Goal: Find specific fact

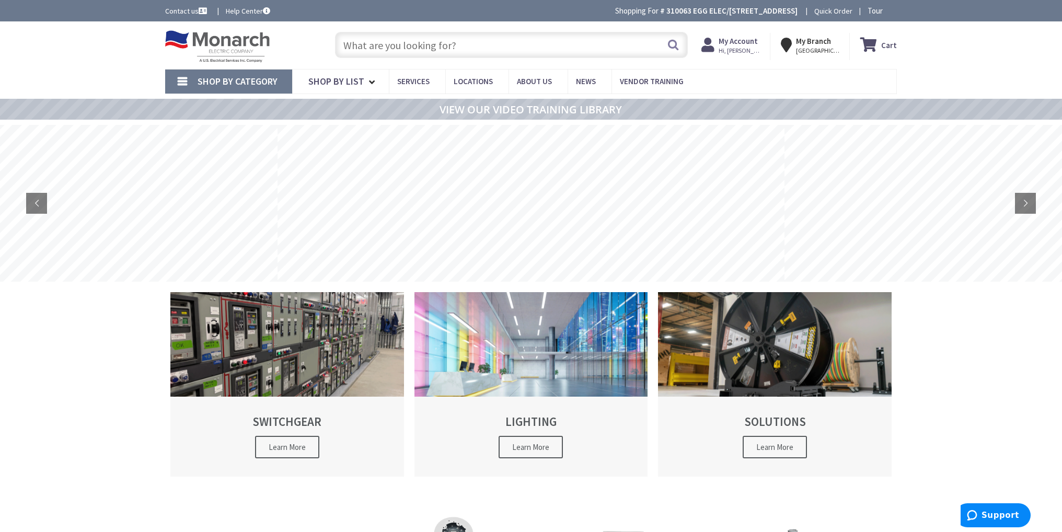
click at [540, 48] on input "text" at bounding box center [511, 45] width 353 height 26
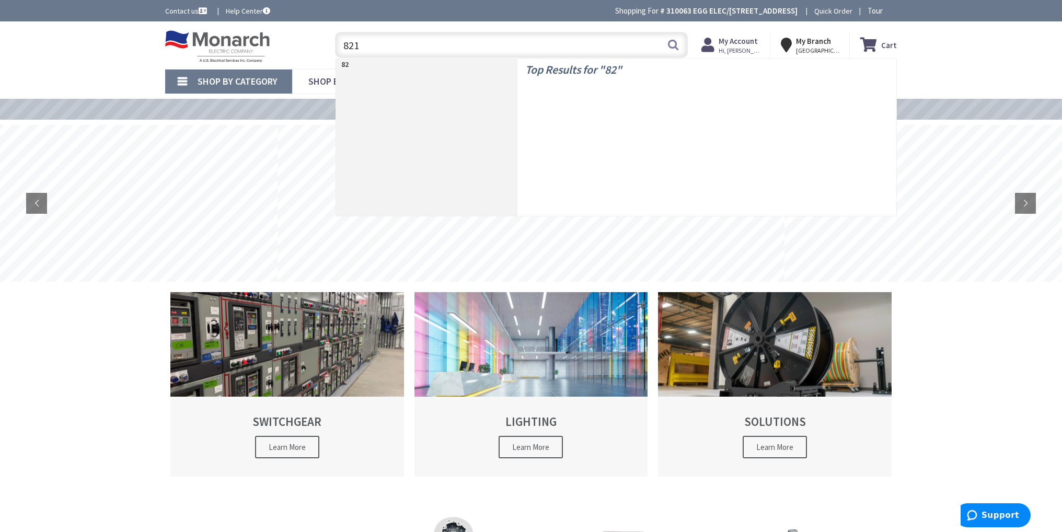
type input "8210"
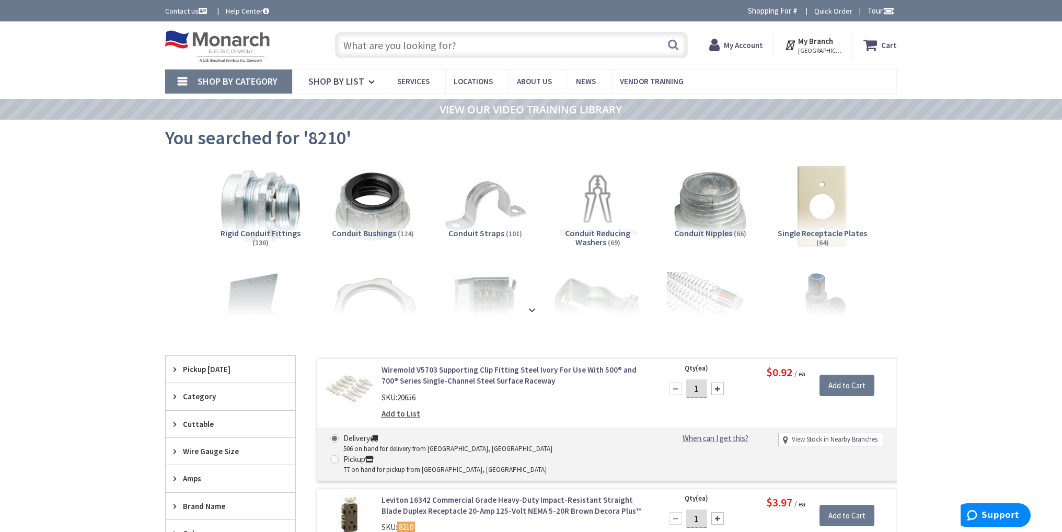
click at [443, 44] on input "text" at bounding box center [511, 45] width 353 height 26
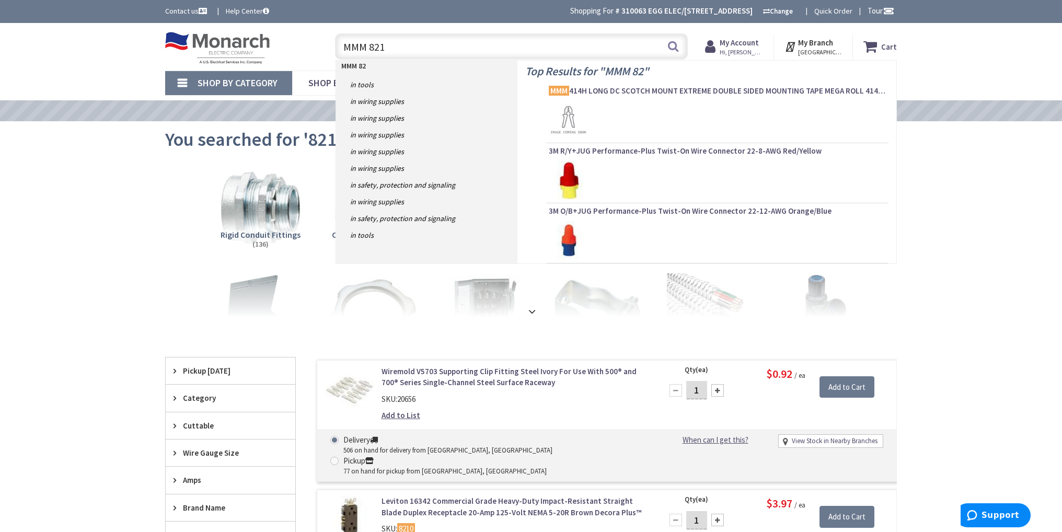
type input "MMM 8210"
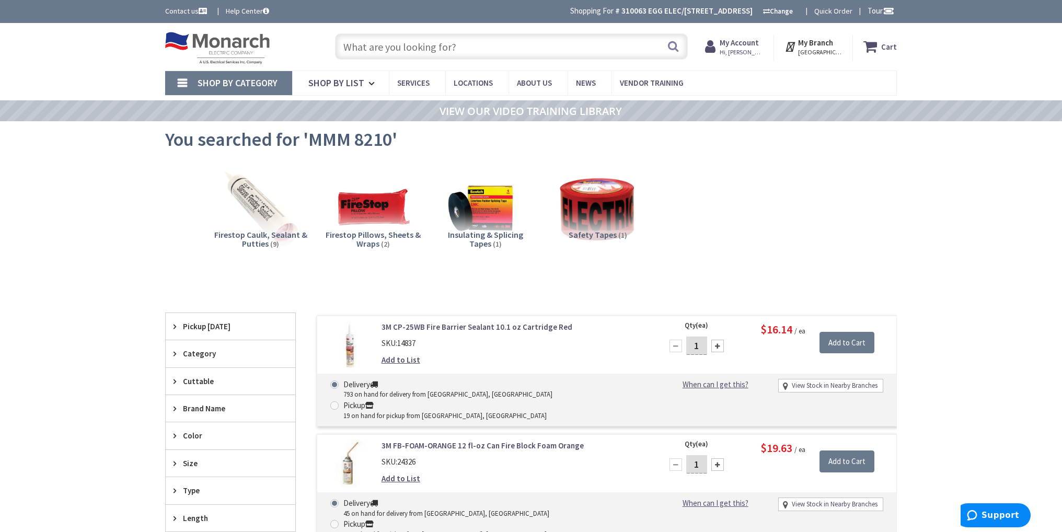
click at [399, 41] on input "text" at bounding box center [511, 46] width 353 height 26
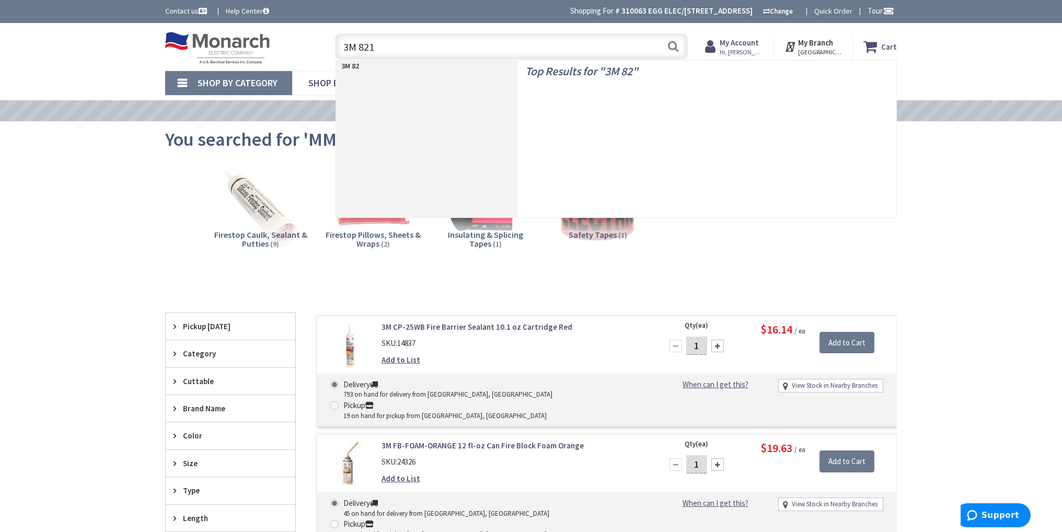
type input "3M 8210"
